Goal: Use online tool/utility: Utilize a website feature to perform a specific function

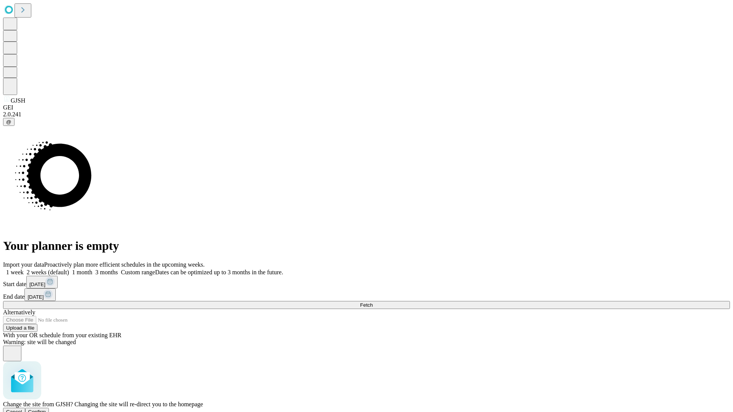
click at [46, 409] on span "Confirm" at bounding box center [37, 412] width 18 height 6
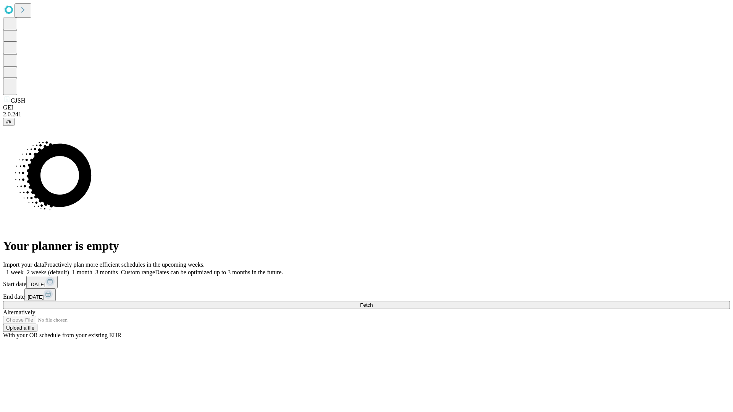
click at [69, 269] on label "2 weeks (default)" at bounding box center [46, 272] width 45 height 6
click at [373, 302] on span "Fetch" at bounding box center [366, 305] width 13 height 6
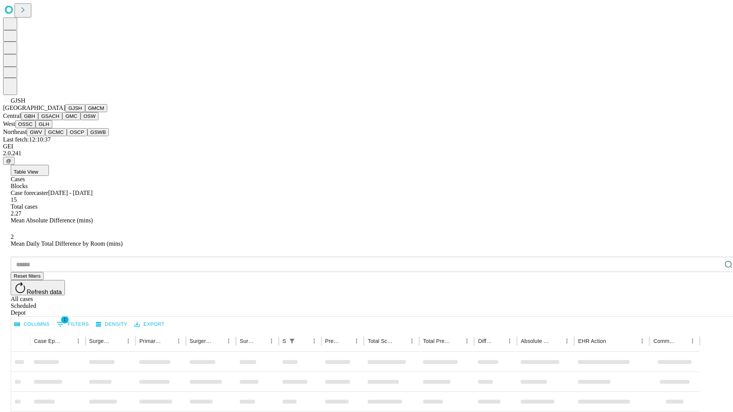
click at [85, 112] on button "GMCM" at bounding box center [96, 108] width 22 height 8
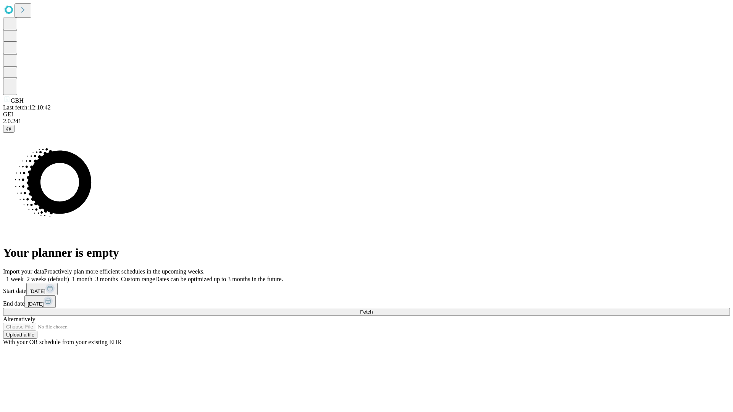
click at [69, 276] on label "2 weeks (default)" at bounding box center [46, 279] width 45 height 6
click at [373, 309] on span "Fetch" at bounding box center [366, 312] width 13 height 6
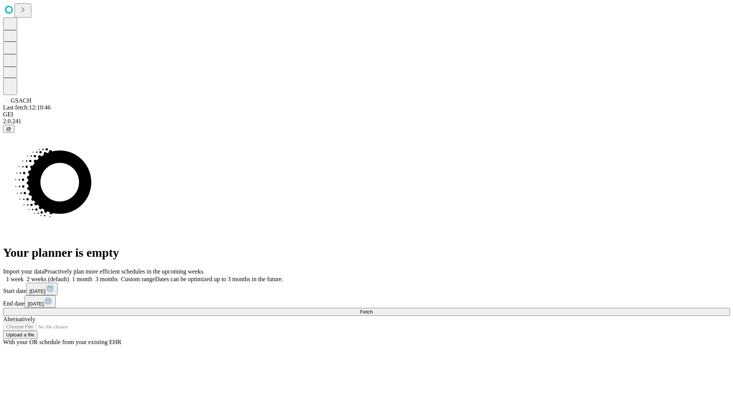
click at [373, 309] on span "Fetch" at bounding box center [366, 312] width 13 height 6
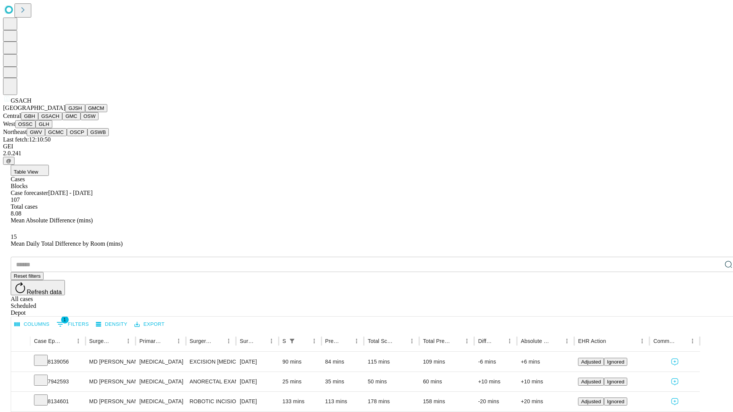
click at [62, 120] on button "GMC" at bounding box center [71, 116] width 18 height 8
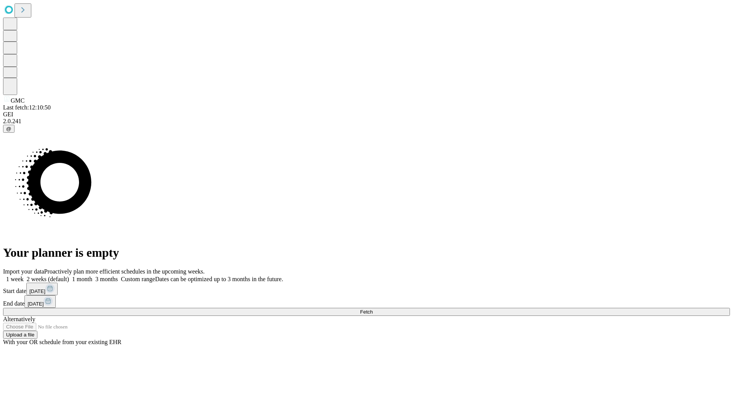
click at [69, 276] on label "2 weeks (default)" at bounding box center [46, 279] width 45 height 6
click at [373, 309] on span "Fetch" at bounding box center [366, 312] width 13 height 6
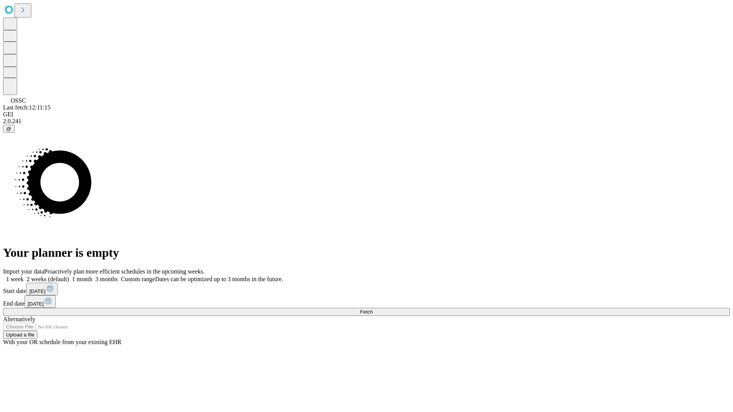
click at [69, 276] on label "2 weeks (default)" at bounding box center [46, 279] width 45 height 6
click at [373, 309] on span "Fetch" at bounding box center [366, 312] width 13 height 6
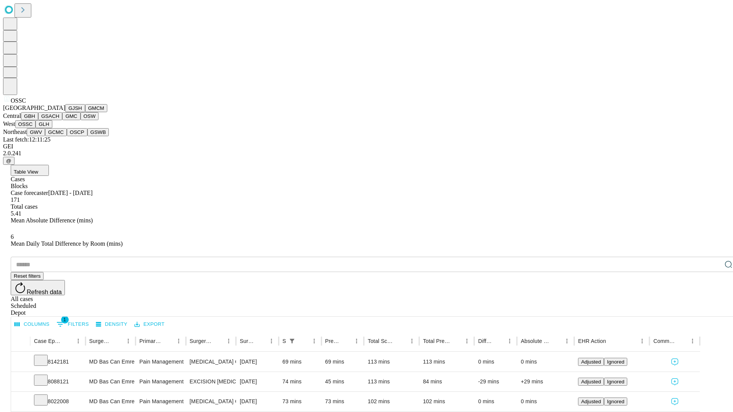
click at [52, 128] on button "GLH" at bounding box center [43, 124] width 16 height 8
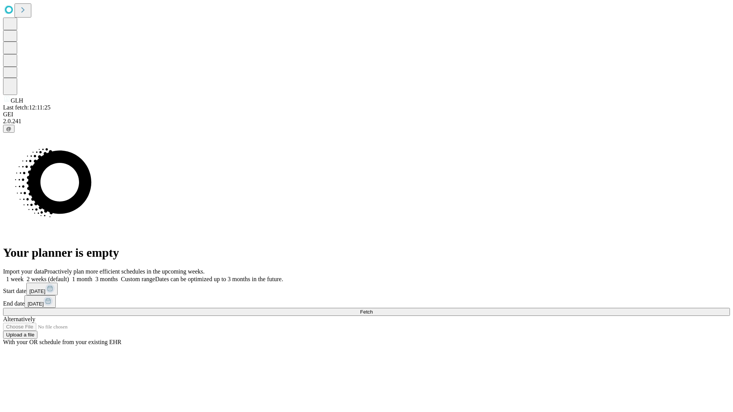
click at [373, 309] on span "Fetch" at bounding box center [366, 312] width 13 height 6
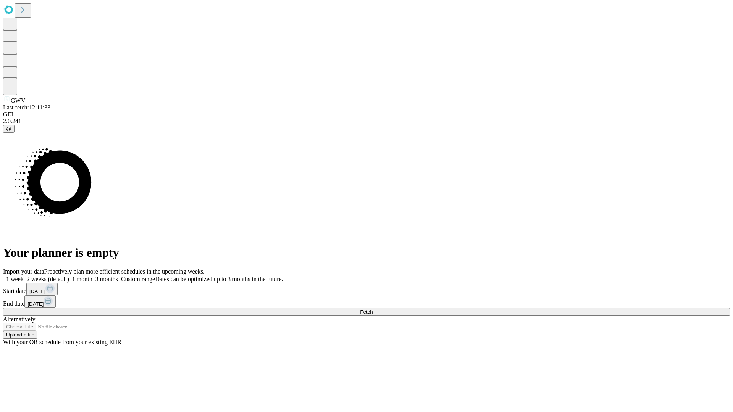
click at [69, 276] on label "2 weeks (default)" at bounding box center [46, 279] width 45 height 6
click at [373, 309] on span "Fetch" at bounding box center [366, 312] width 13 height 6
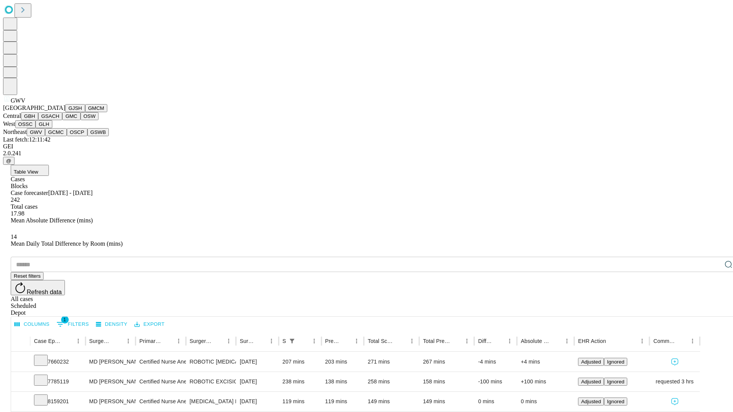
click at [59, 136] on button "GCMC" at bounding box center [56, 132] width 22 height 8
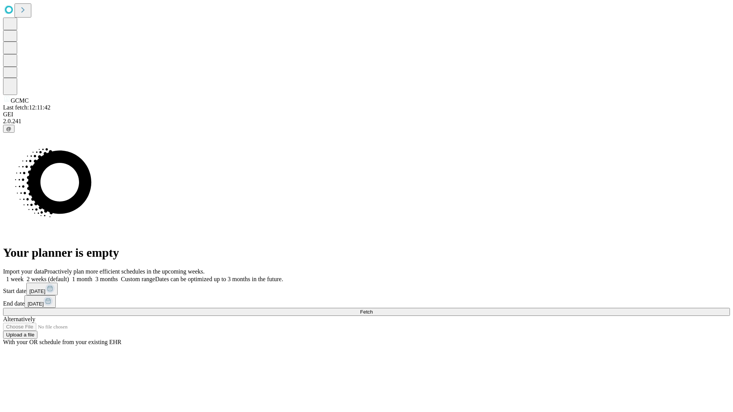
click at [69, 276] on label "2 weeks (default)" at bounding box center [46, 279] width 45 height 6
click at [373, 309] on span "Fetch" at bounding box center [366, 312] width 13 height 6
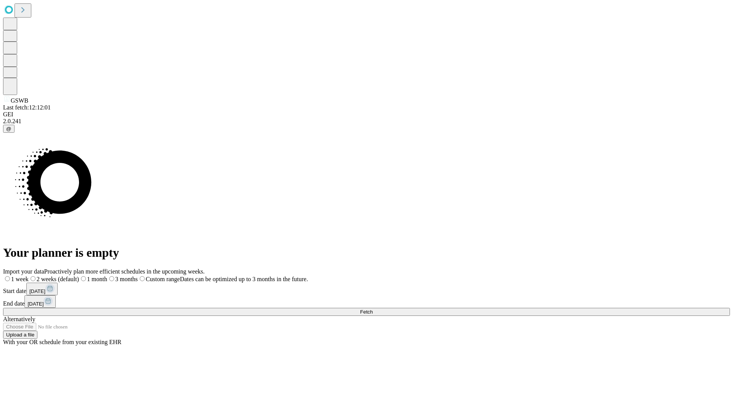
click at [373, 309] on span "Fetch" at bounding box center [366, 312] width 13 height 6
